Goal: Transaction & Acquisition: Download file/media

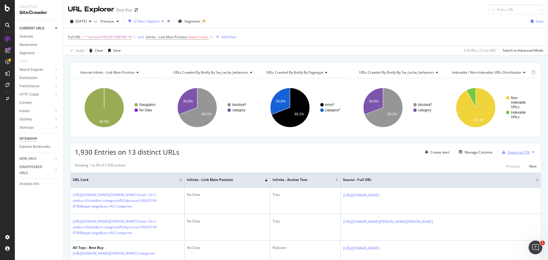
scroll to position [86, 0]
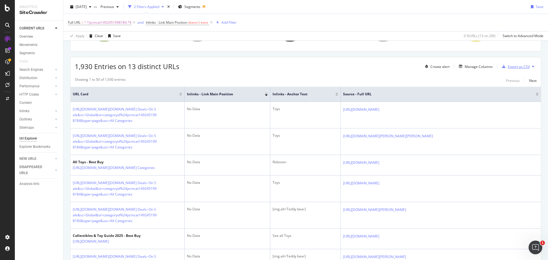
click at [508, 69] on div "Export as CSV" at bounding box center [519, 66] width 22 height 5
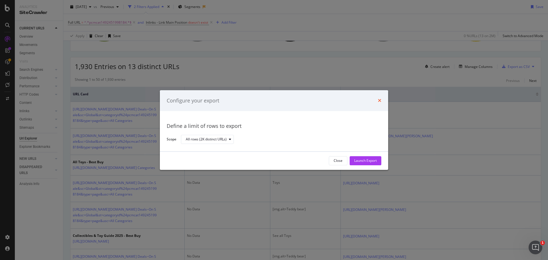
click at [378, 99] on icon "times" at bounding box center [379, 100] width 3 height 5
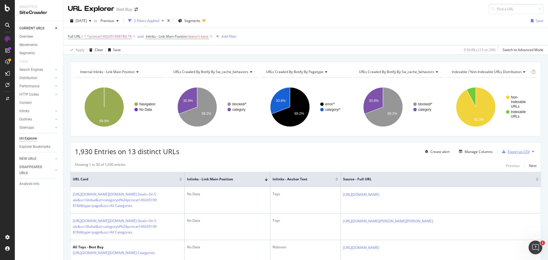
scroll to position [0, 0]
click at [520, 152] on div "Export as CSV" at bounding box center [519, 152] width 22 height 5
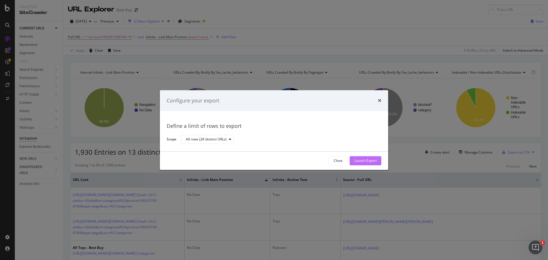
click at [361, 158] on div "Launch Export" at bounding box center [365, 160] width 23 height 5
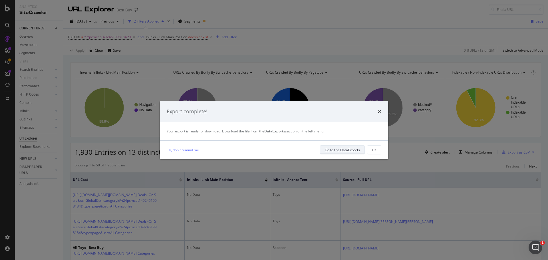
click at [353, 150] on div "Go to the DataExports" at bounding box center [342, 150] width 35 height 5
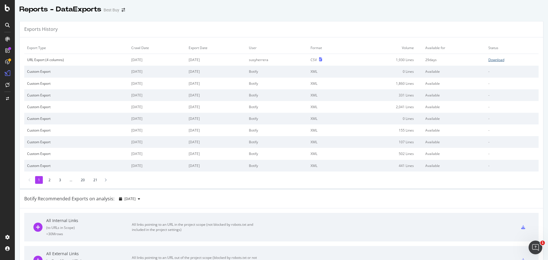
click at [488, 61] on div "Download" at bounding box center [496, 59] width 16 height 5
